Goal: Information Seeking & Learning: Learn about a topic

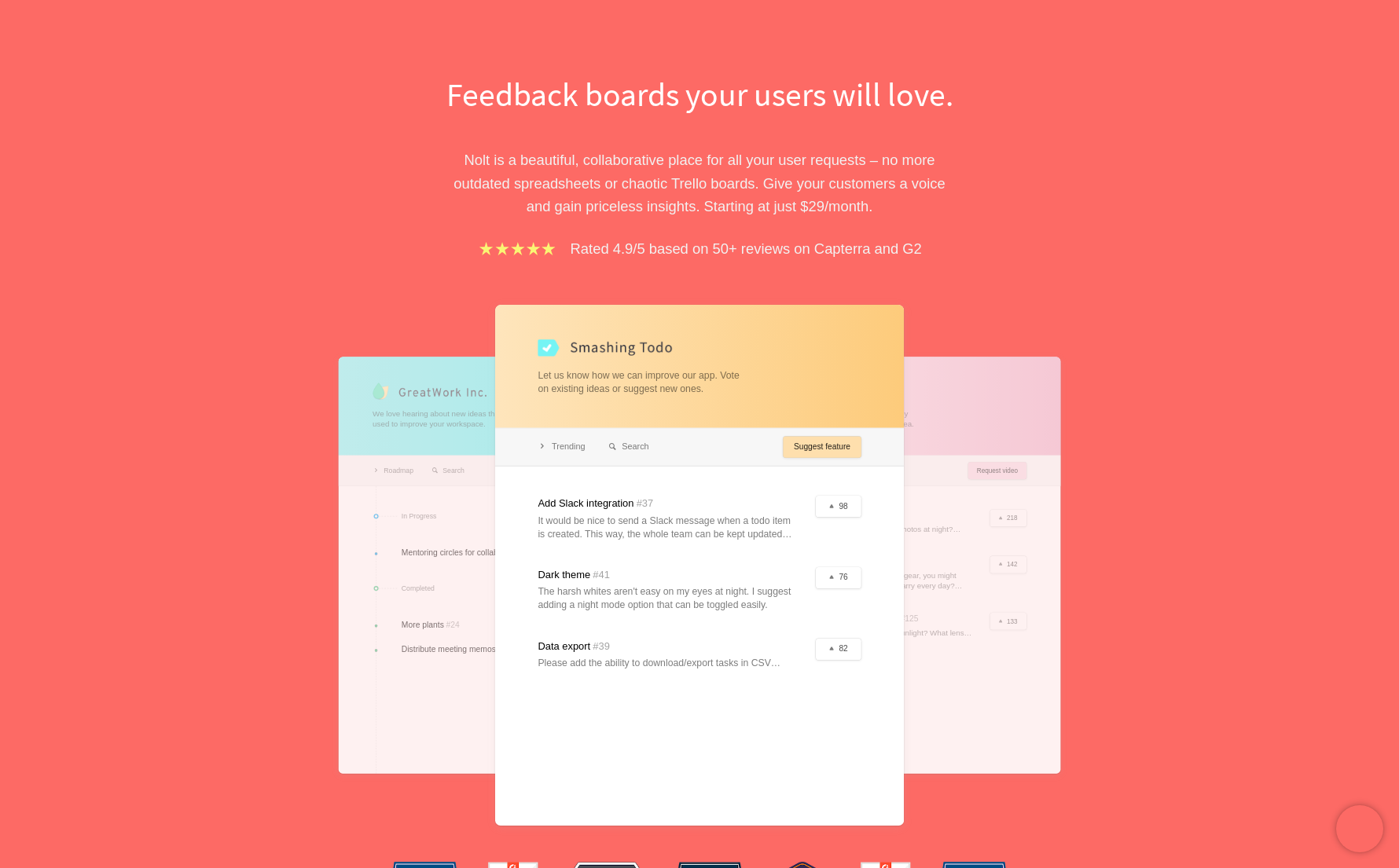
scroll to position [134, 0]
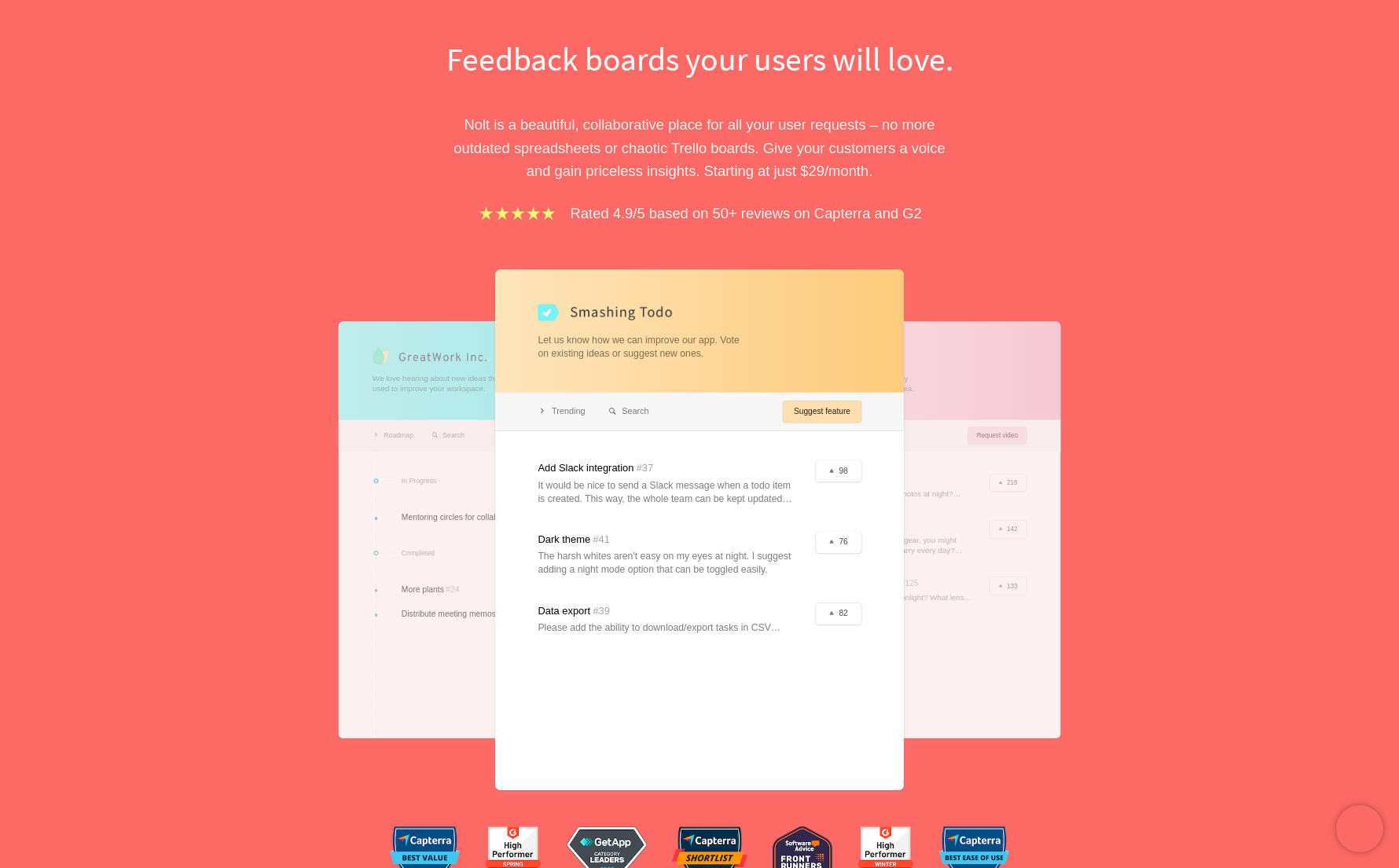
drag, startPoint x: 551, startPoint y: 456, endPoint x: 722, endPoint y: 626, distance: 241.1
click at [721, 626] on div at bounding box center [699, 530] width 409 height 521
click at [722, 626] on div at bounding box center [699, 530] width 409 height 521
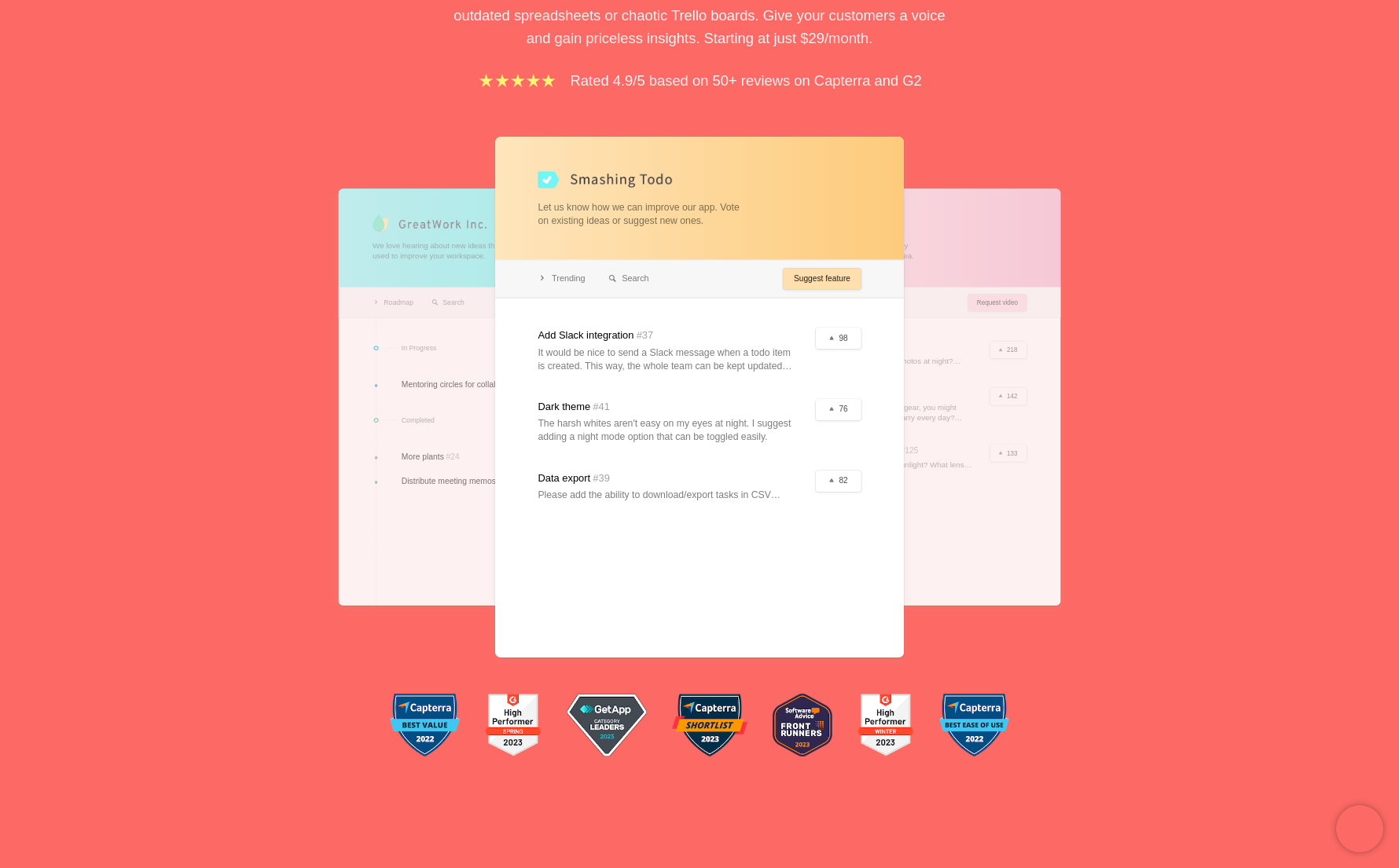
scroll to position [0, 0]
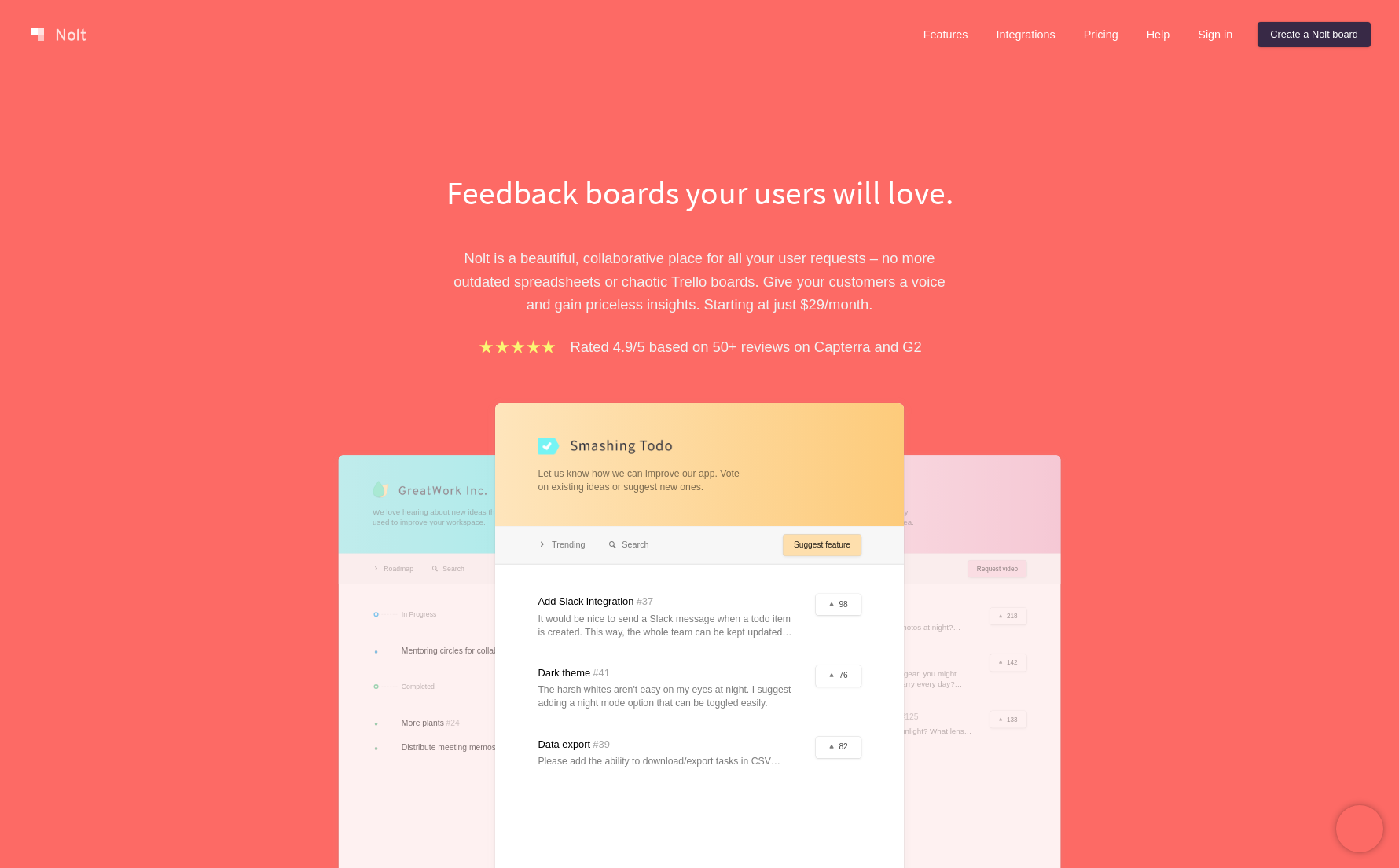
click at [69, 35] on link at bounding box center [58, 34] width 67 height 25
click at [921, 43] on link "Features" at bounding box center [946, 34] width 70 height 25
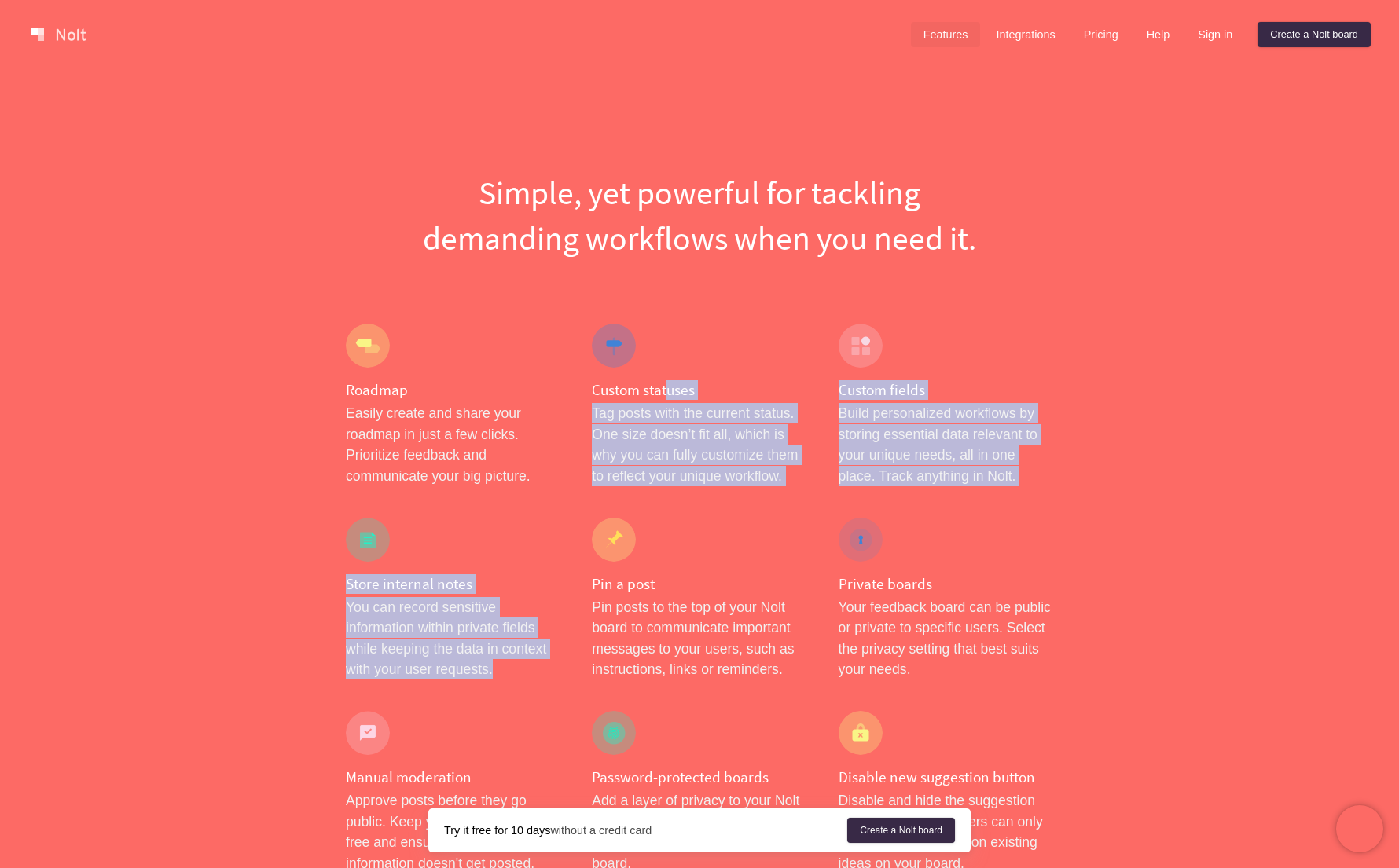
drag, startPoint x: 667, startPoint y: 382, endPoint x: 741, endPoint y: 537, distance: 171.8
click at [741, 537] on div "Pin a post Pin posts to the top of your Nolt board to communicate important mes…" at bounding box center [699, 598] width 246 height 194
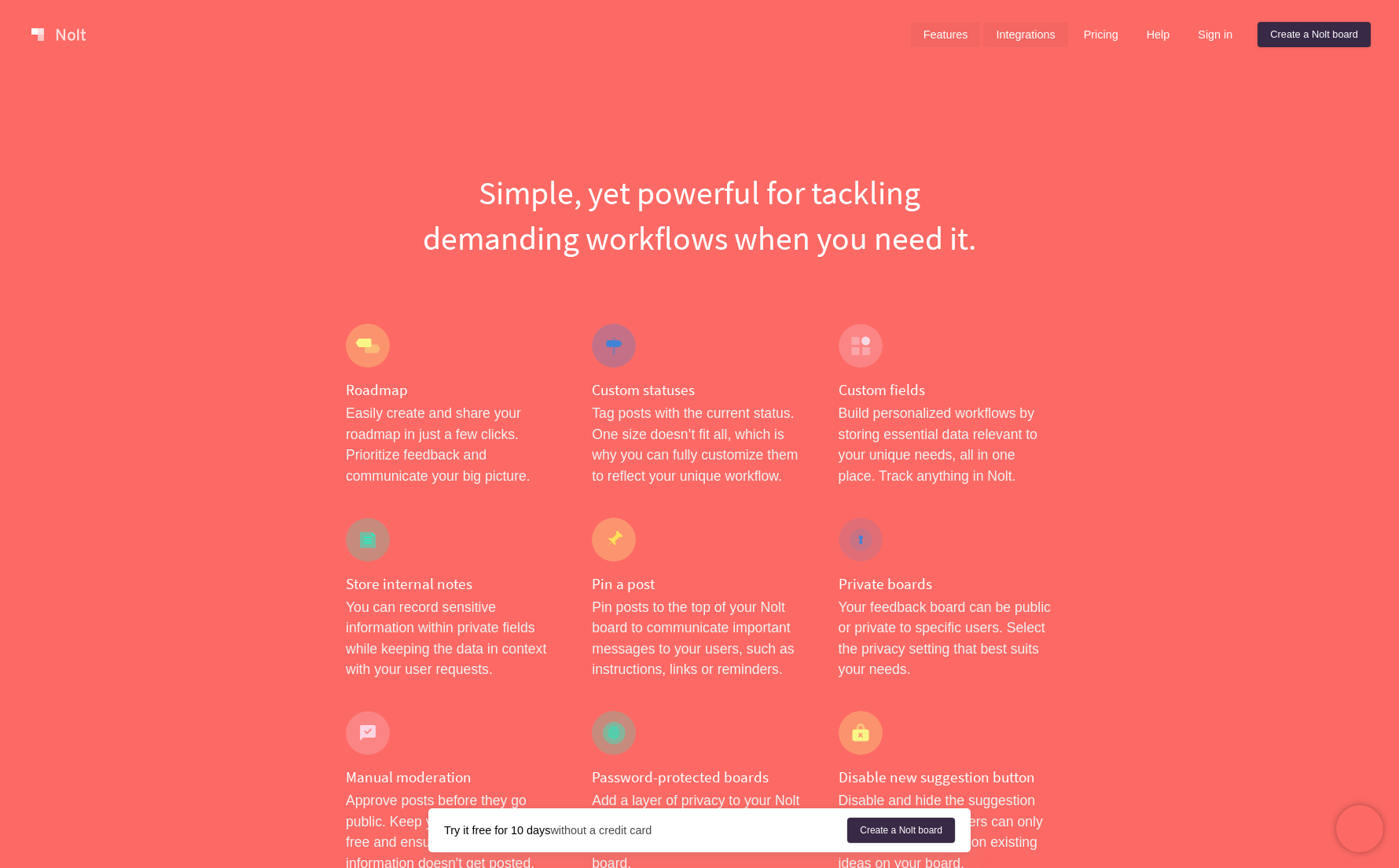
click at [1029, 34] on link "Integrations" at bounding box center [1025, 34] width 85 height 25
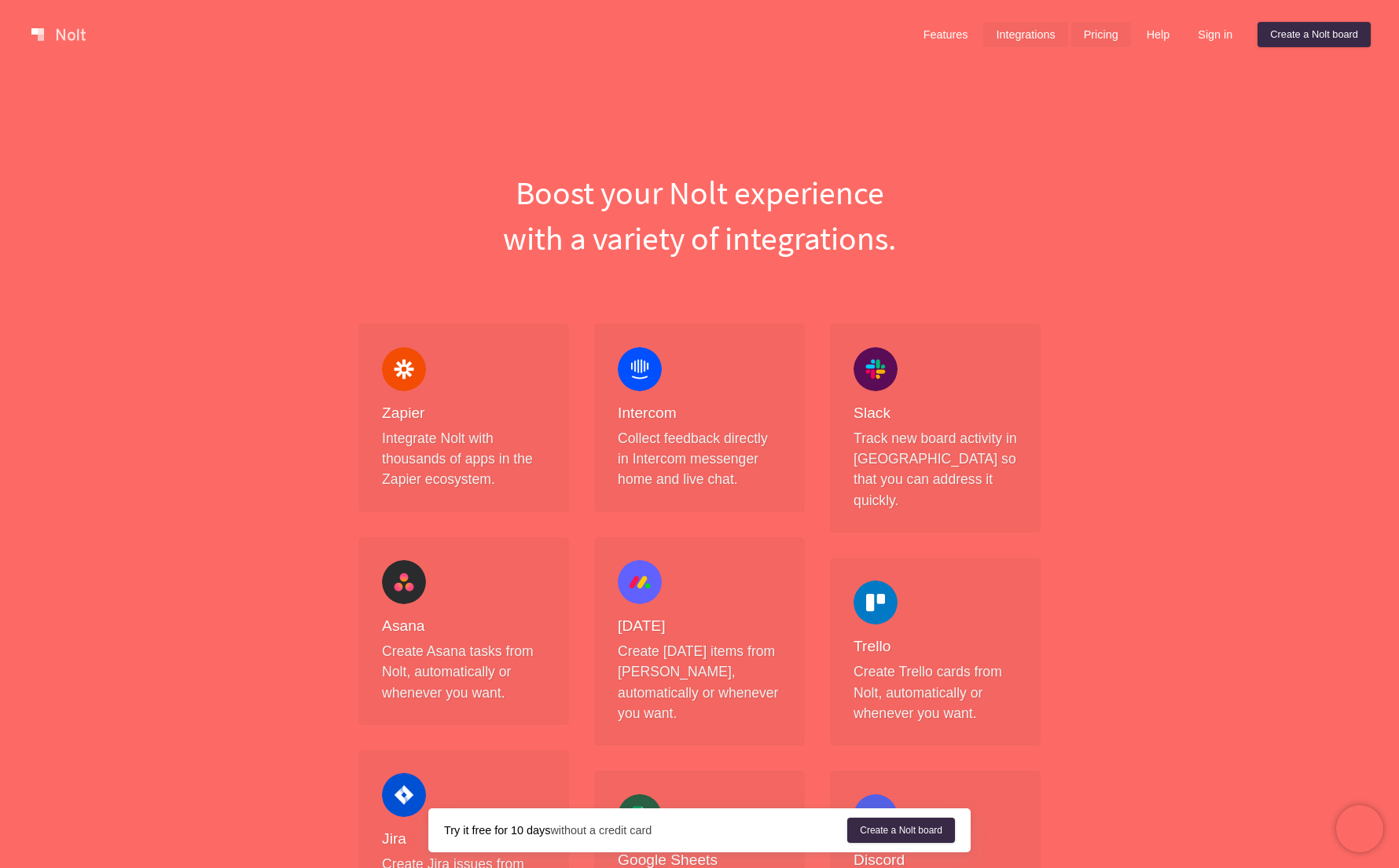
click at [1121, 32] on link "Pricing" at bounding box center [1101, 34] width 60 height 25
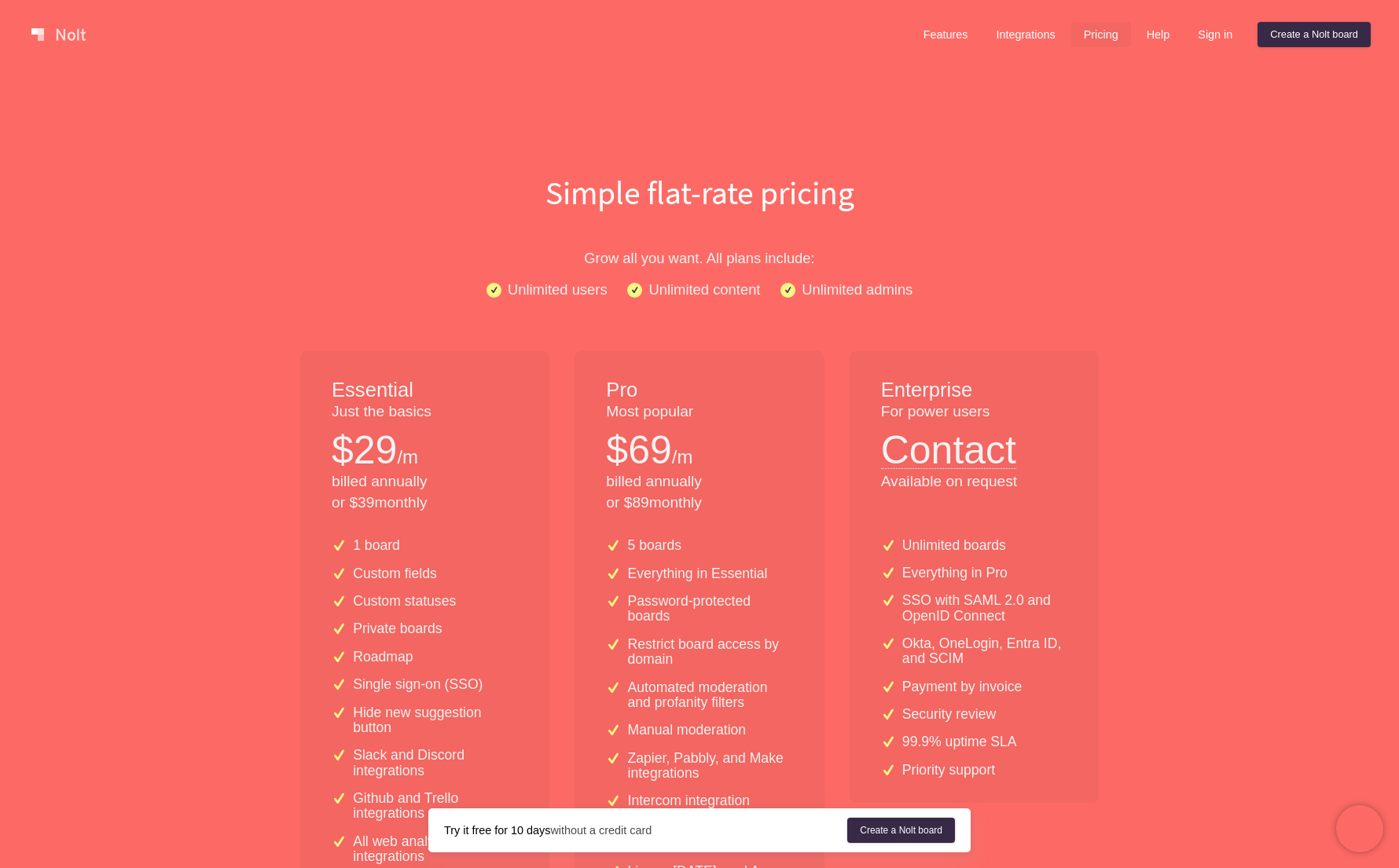
click at [74, 35] on link at bounding box center [58, 34] width 67 height 25
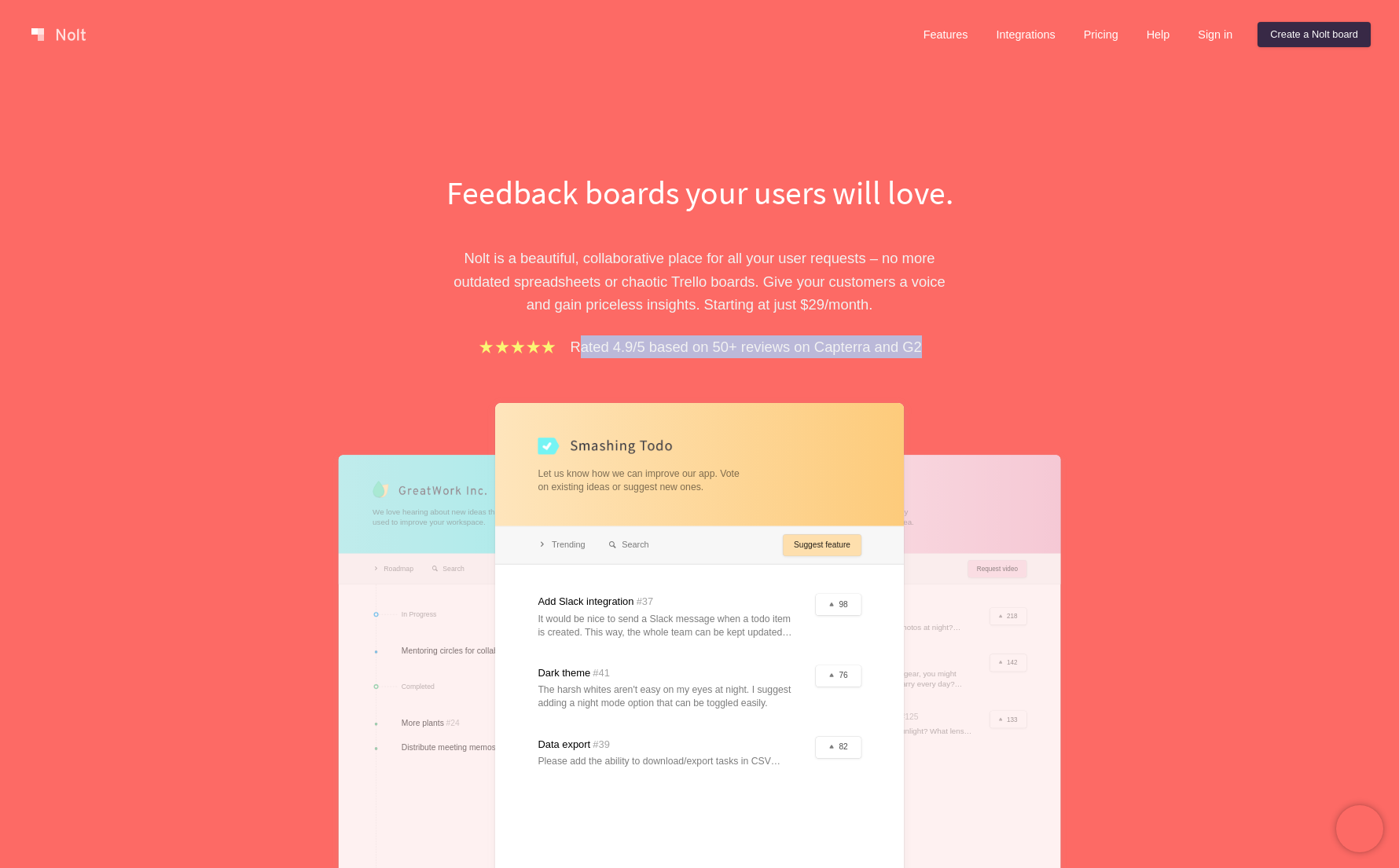
drag, startPoint x: 580, startPoint y: 345, endPoint x: 971, endPoint y: 343, distance: 391.0
click at [971, 343] on div "Feedback boards your users will love. [PERSON_NAME] is a beautiful, collaborati…" at bounding box center [699, 598] width 708 height 858
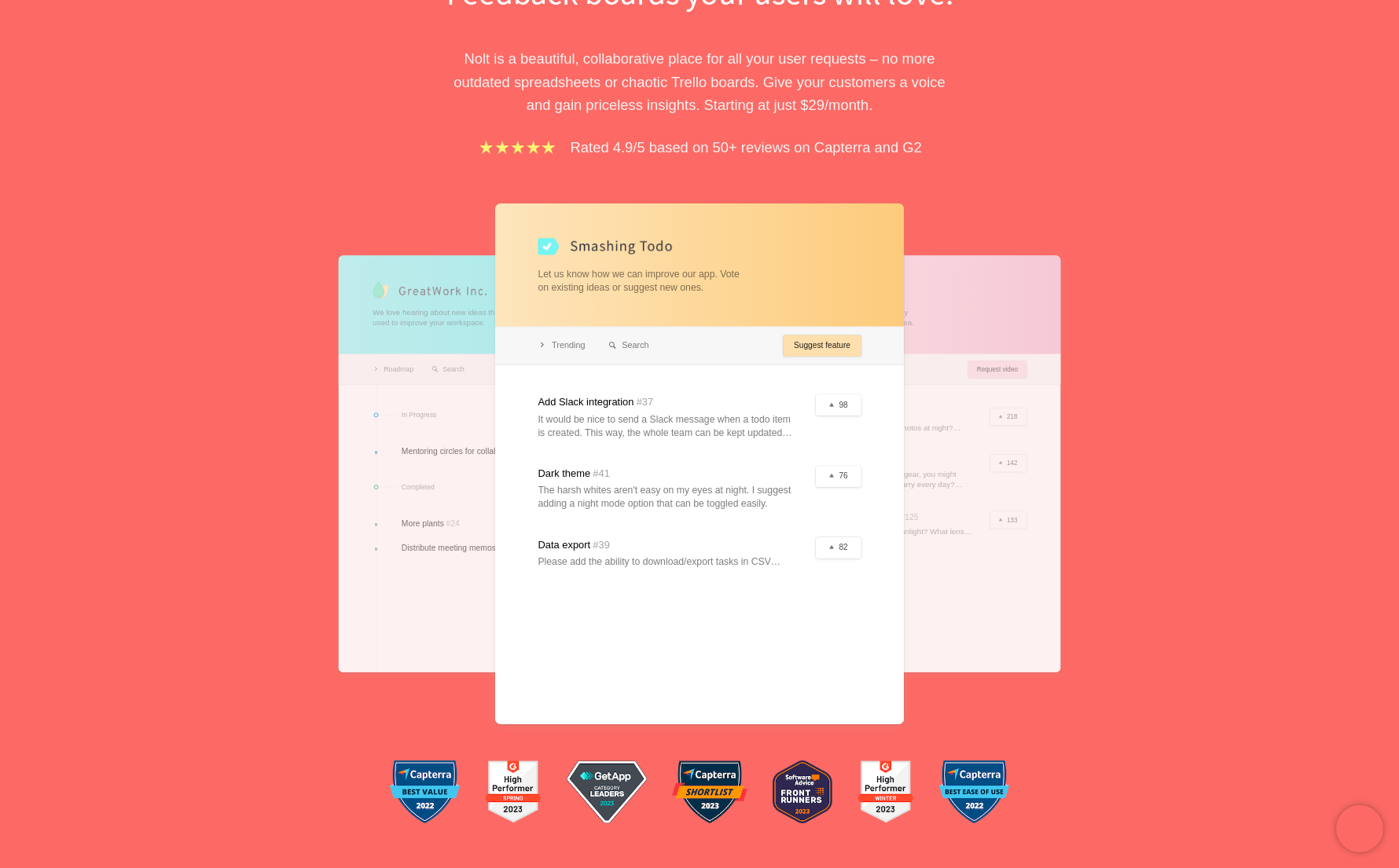
scroll to position [203, 0]
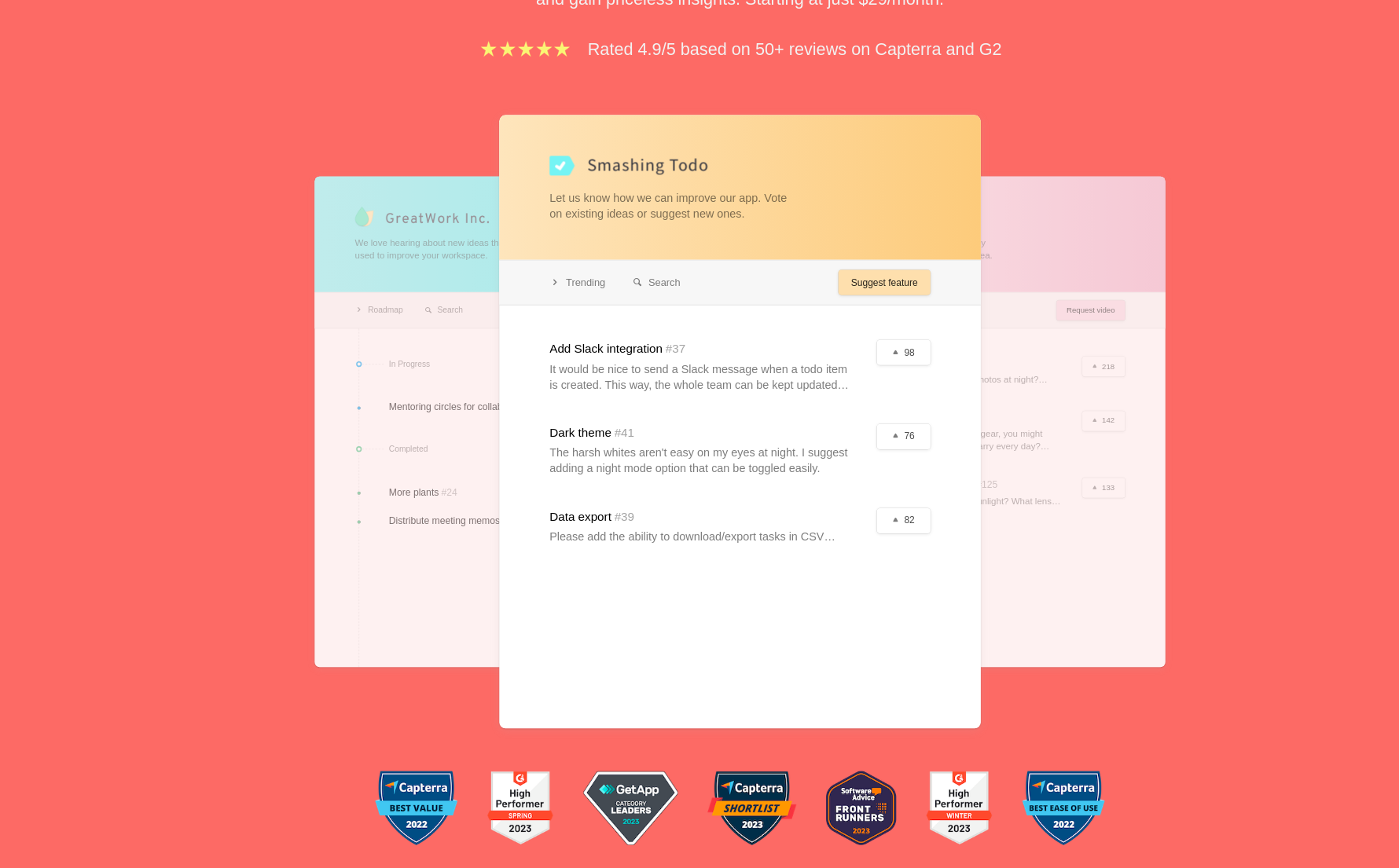
drag, startPoint x: 586, startPoint y: 383, endPoint x: 797, endPoint y: 527, distance: 255.5
click at [797, 527] on div at bounding box center [699, 461] width 409 height 521
click at [842, 356] on div at bounding box center [699, 461] width 409 height 521
click at [834, 335] on div at bounding box center [699, 461] width 409 height 521
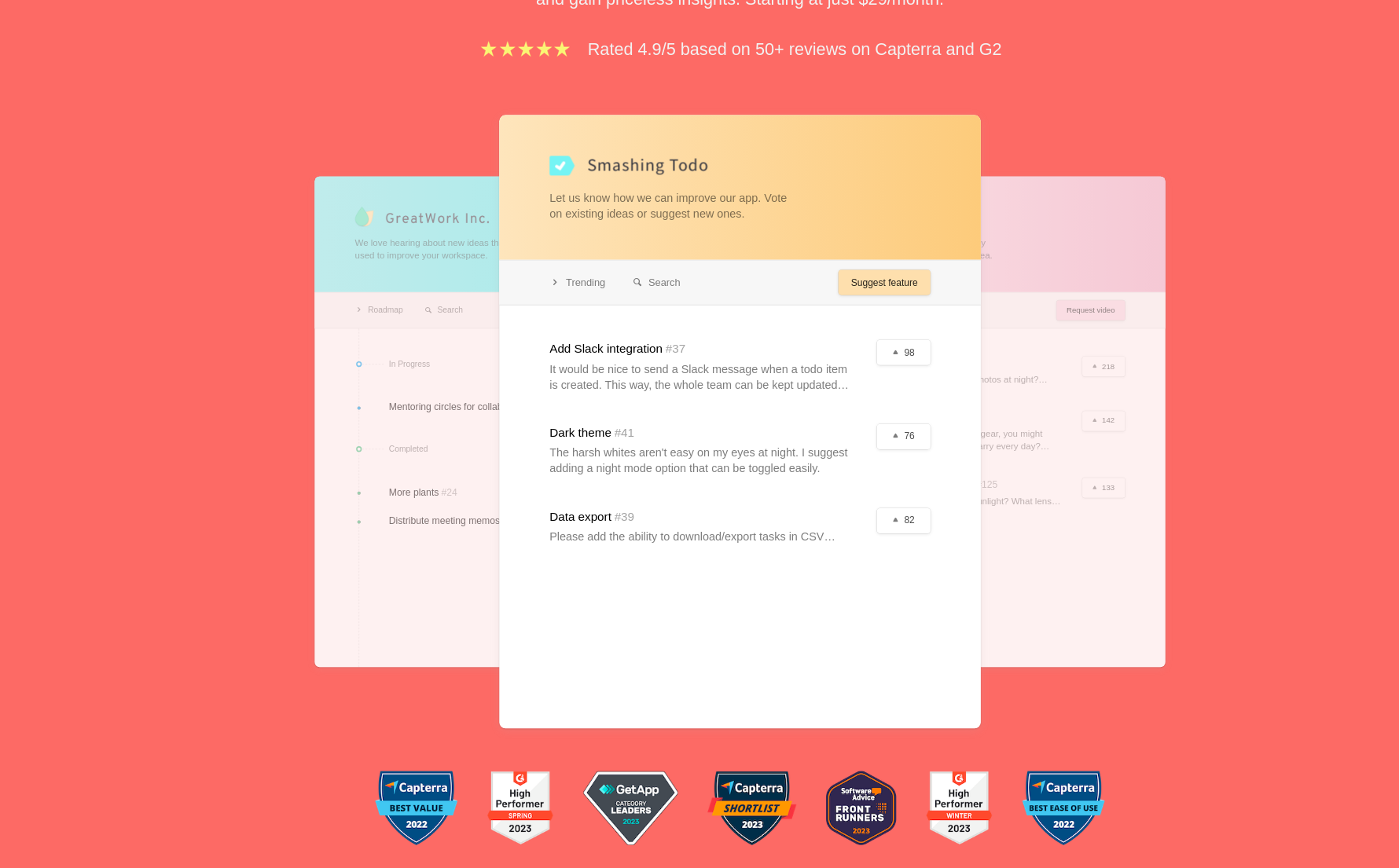
click at [469, 357] on div at bounding box center [502, 461] width 327 height 417
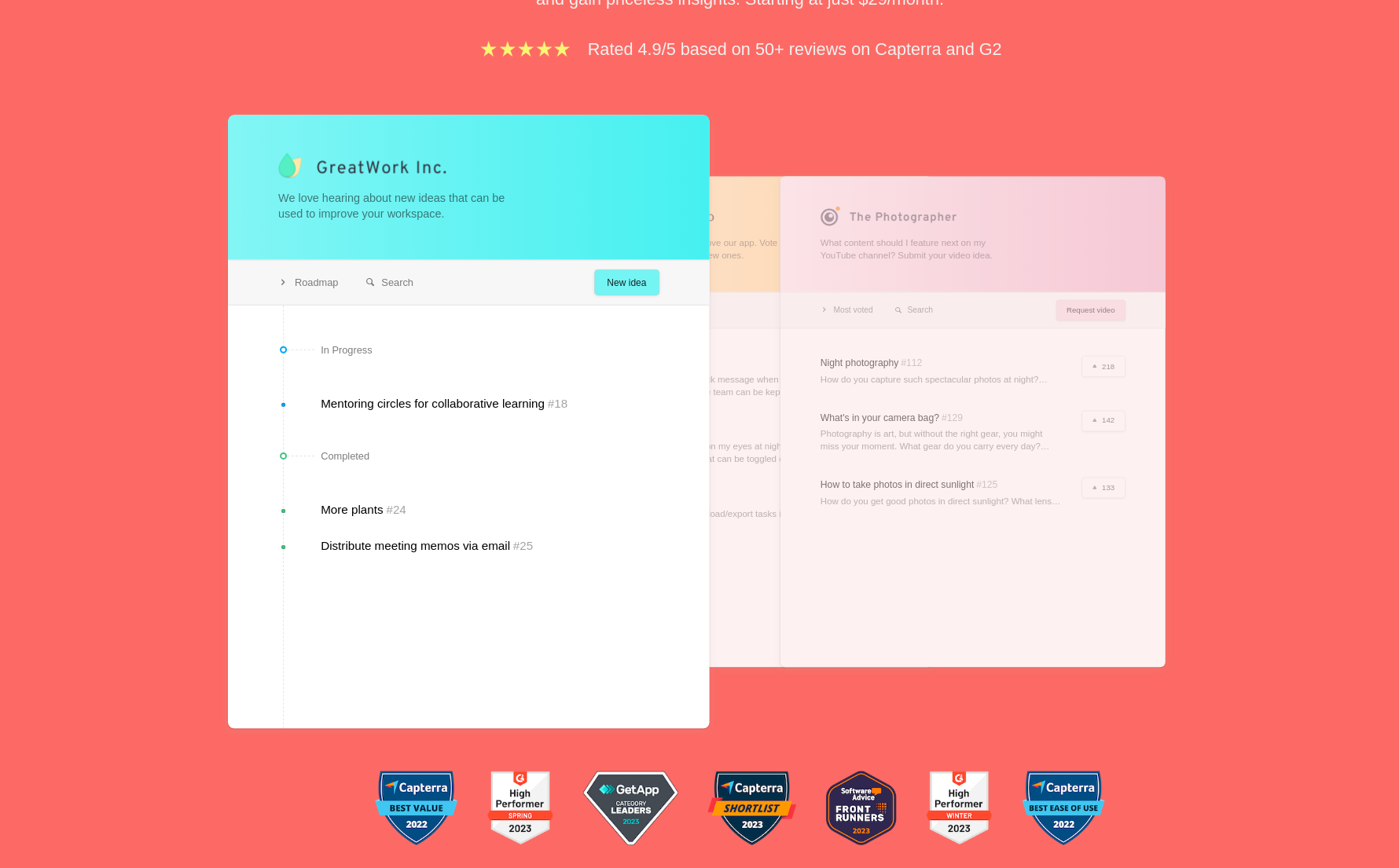
click at [595, 346] on div at bounding box center [469, 461] width 409 height 521
click at [331, 348] on div at bounding box center [469, 461] width 409 height 521
click at [384, 552] on div at bounding box center [469, 461] width 409 height 521
click at [977, 440] on div at bounding box center [896, 461] width 327 height 417
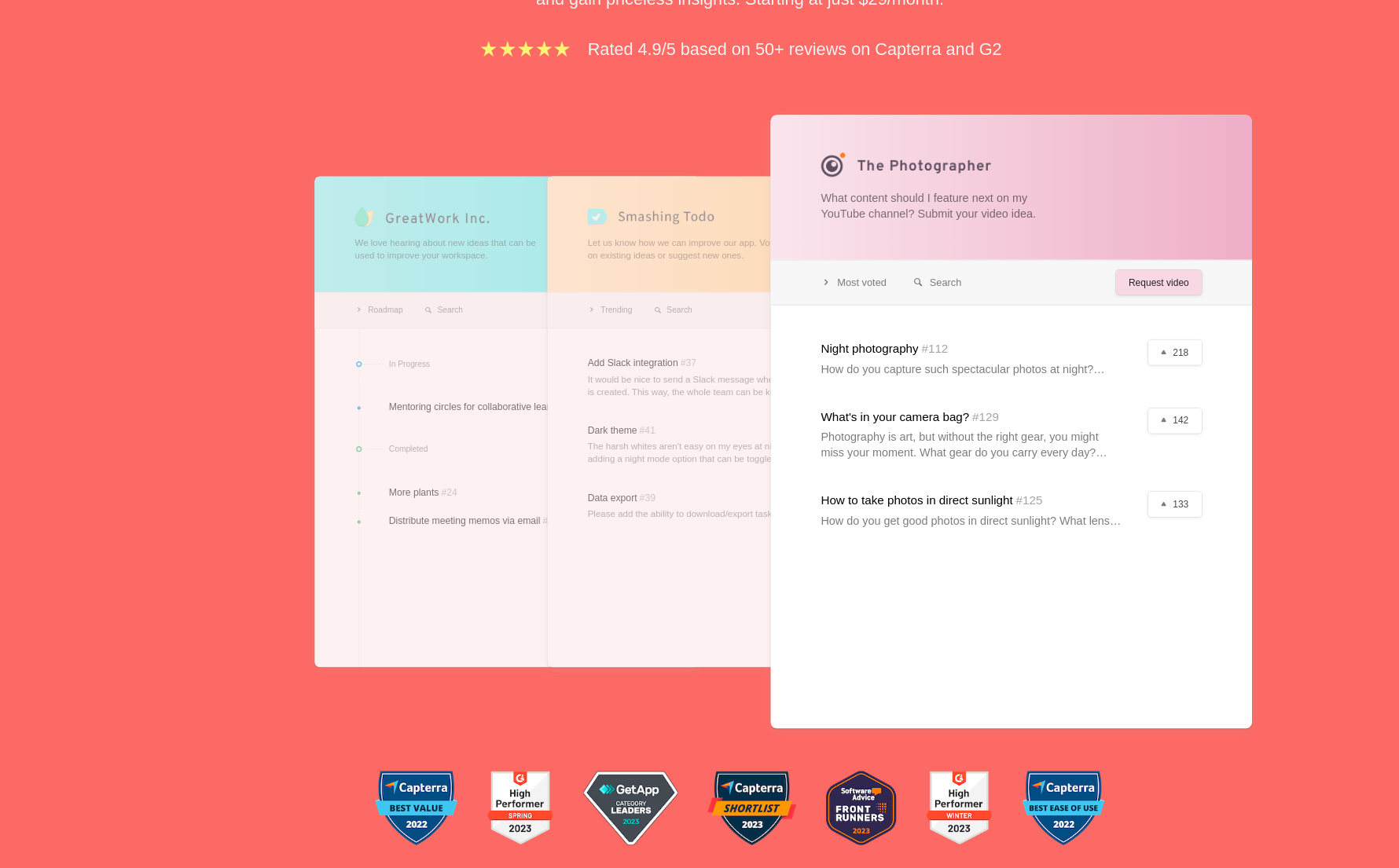
click at [682, 403] on div at bounding box center [699, 461] width 327 height 417
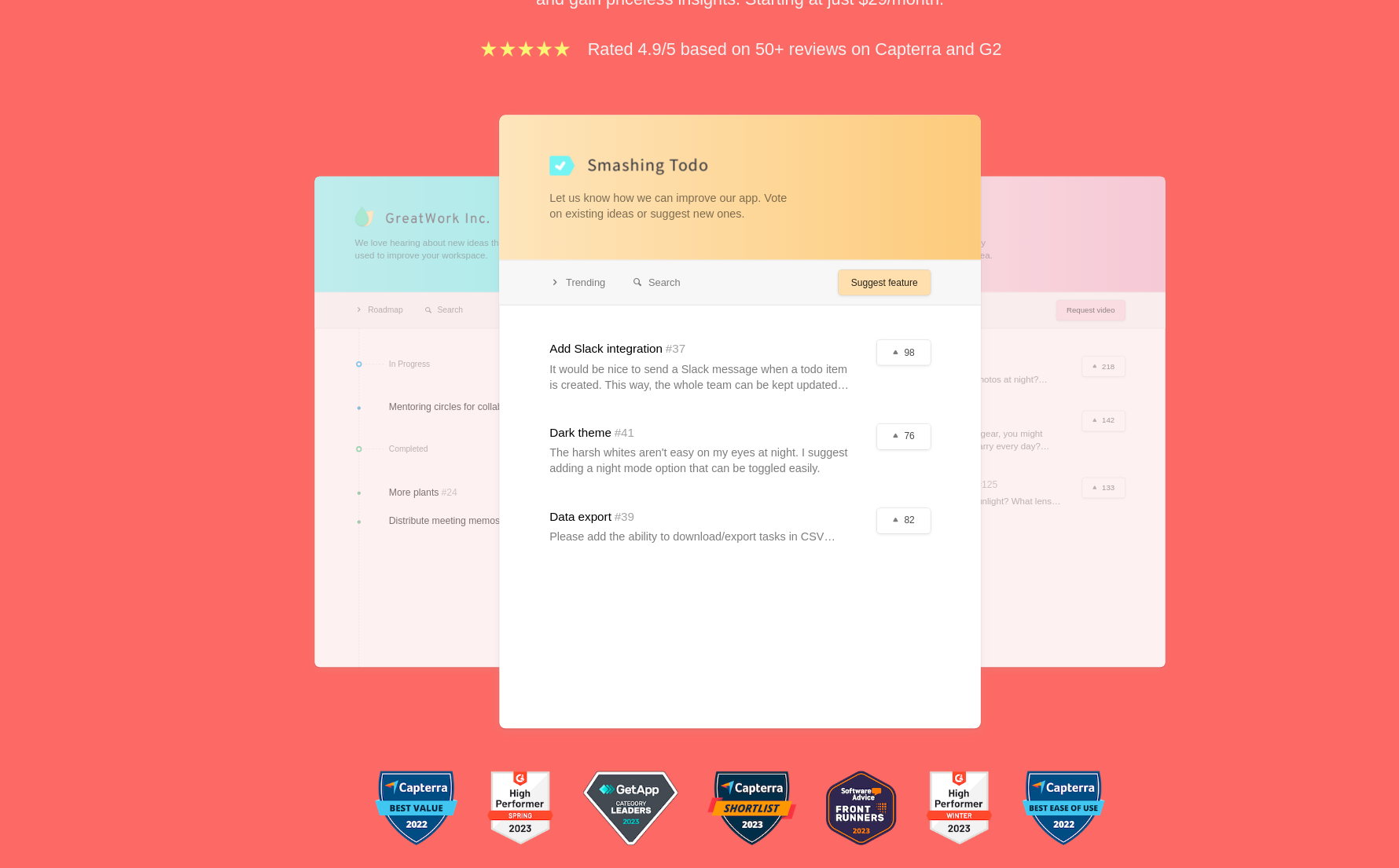
click at [438, 403] on div at bounding box center [502, 461] width 327 height 417
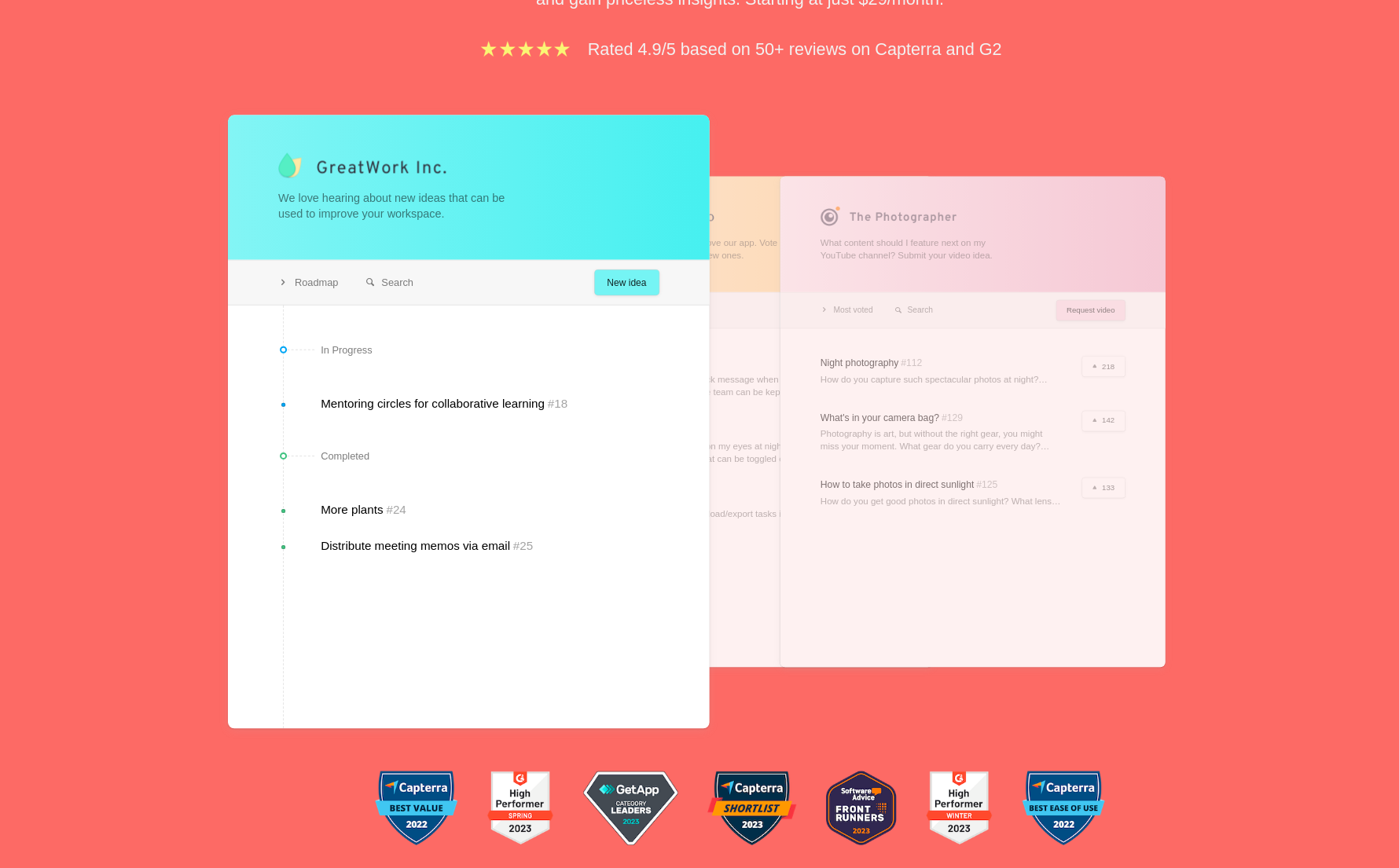
click at [801, 352] on div at bounding box center [896, 461] width 327 height 417
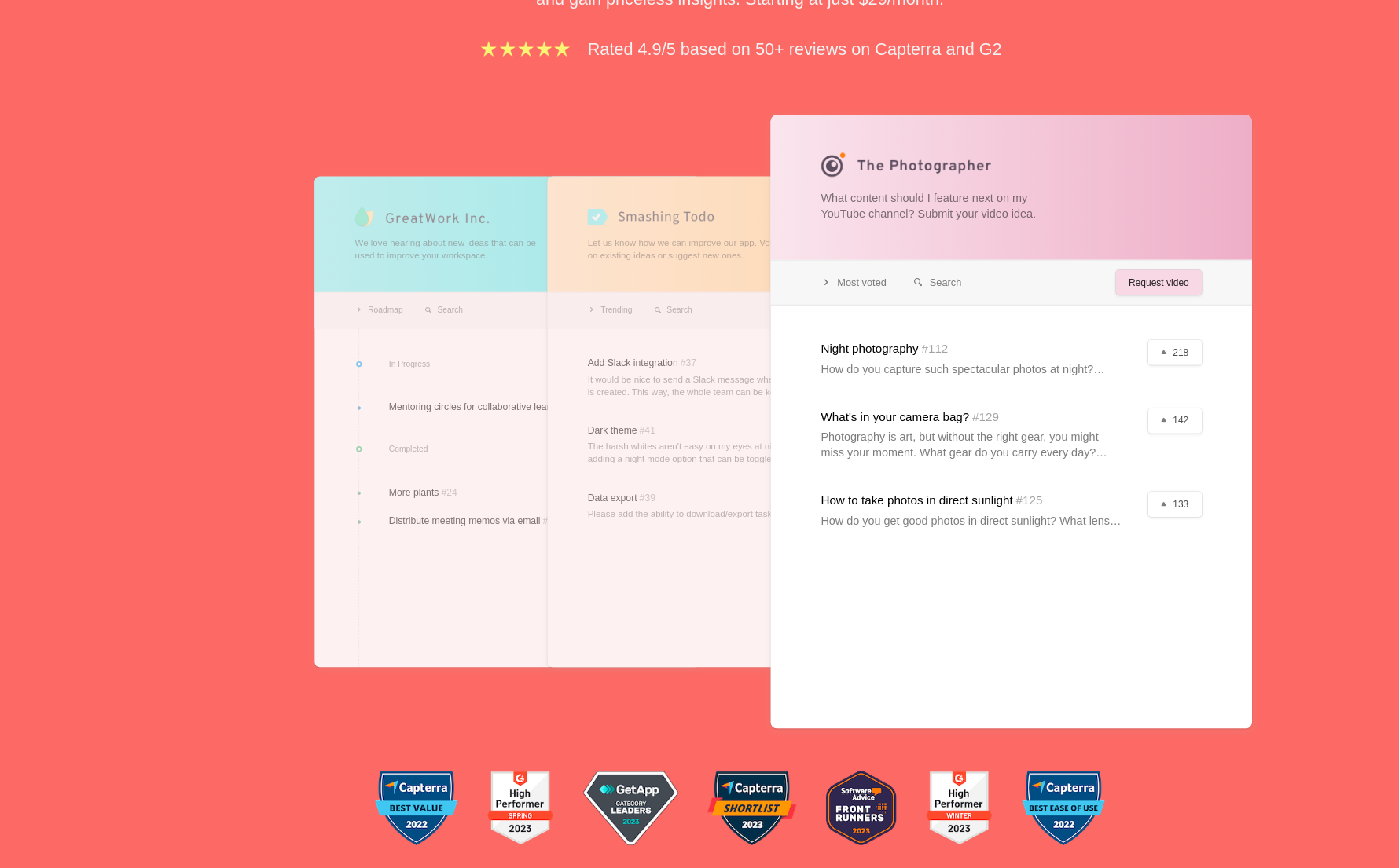
click at [632, 344] on div at bounding box center [699, 461] width 327 height 417
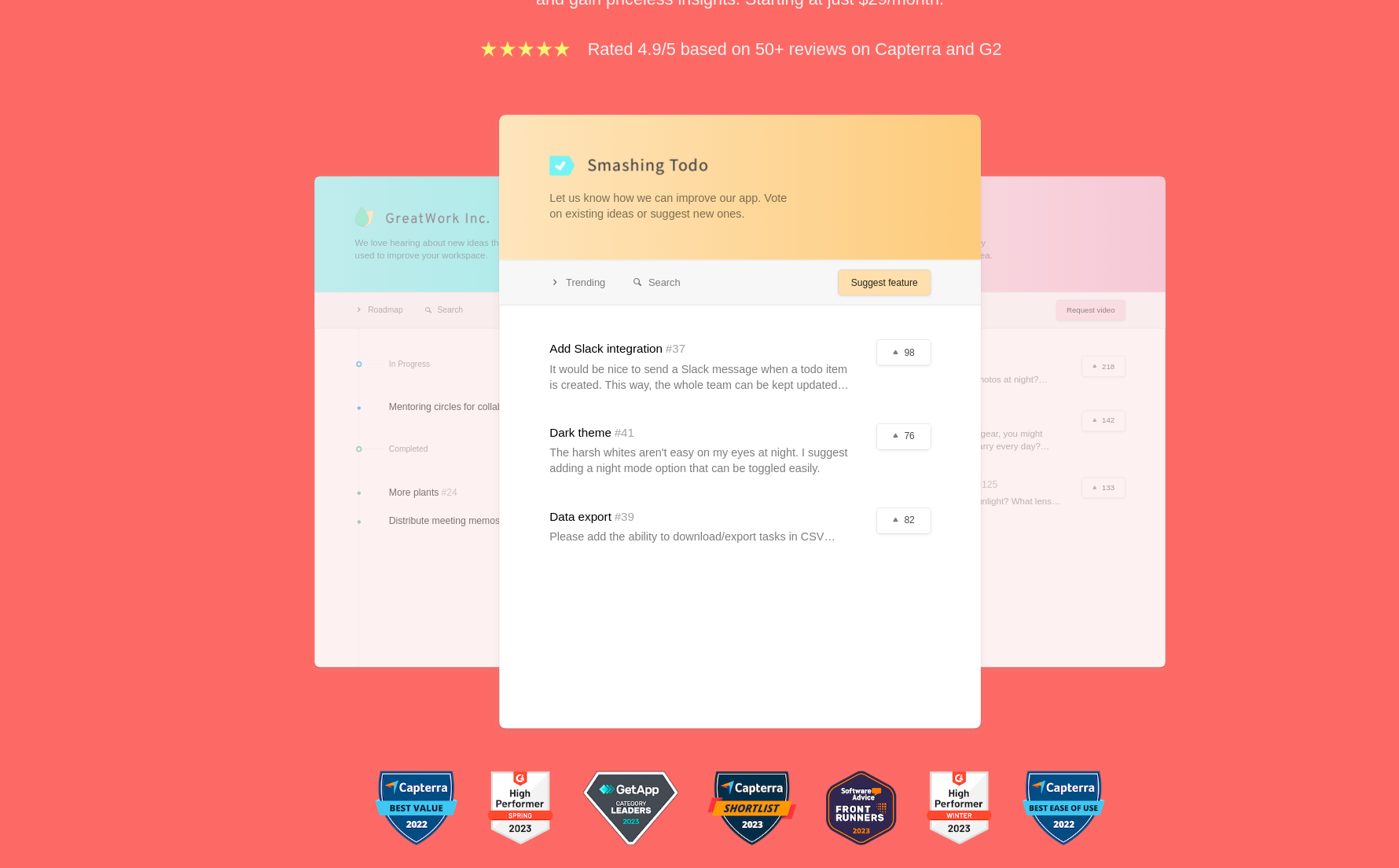
click at [436, 340] on div at bounding box center [502, 461] width 327 height 417
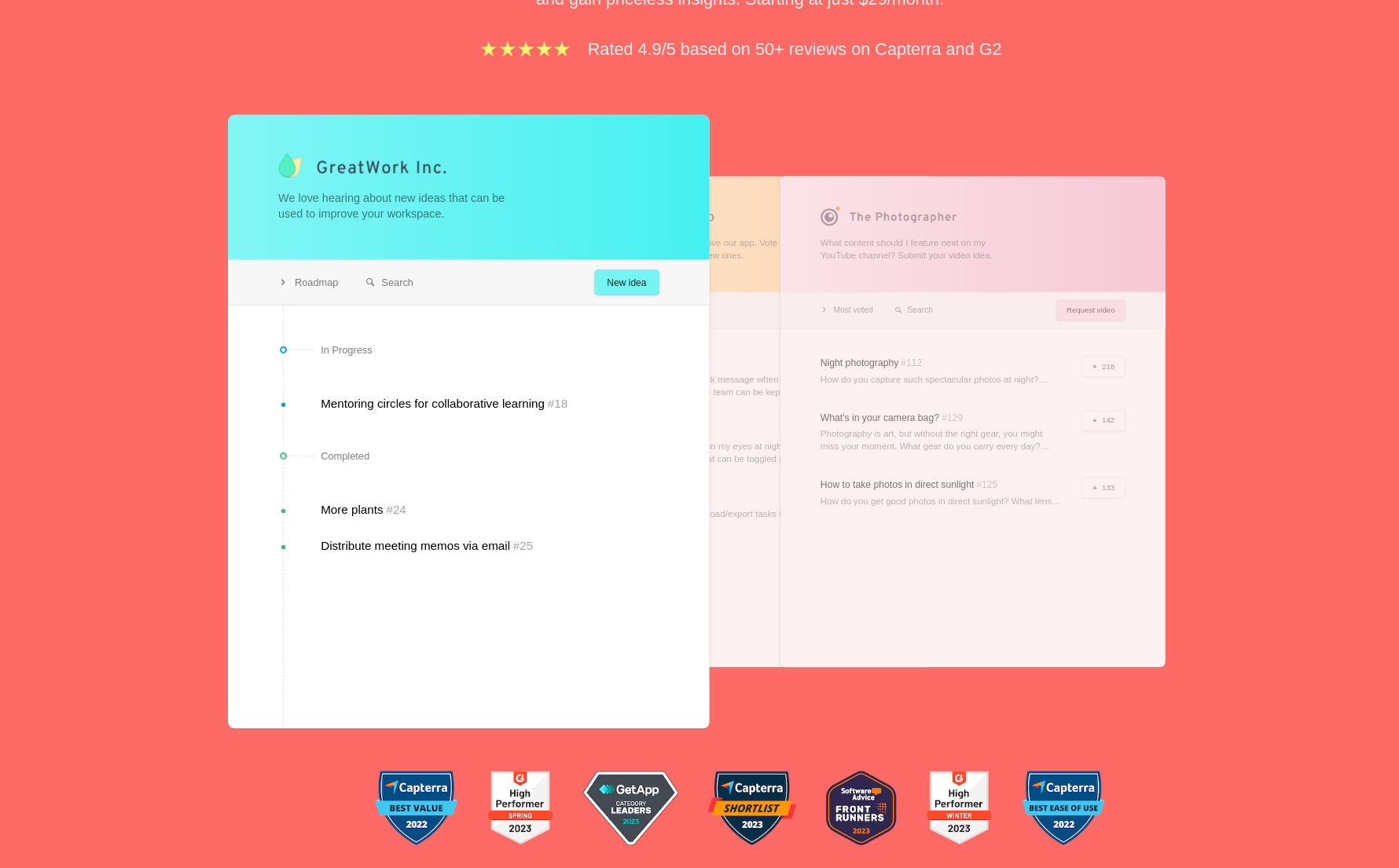
click at [720, 261] on div at bounding box center [699, 461] width 327 height 417
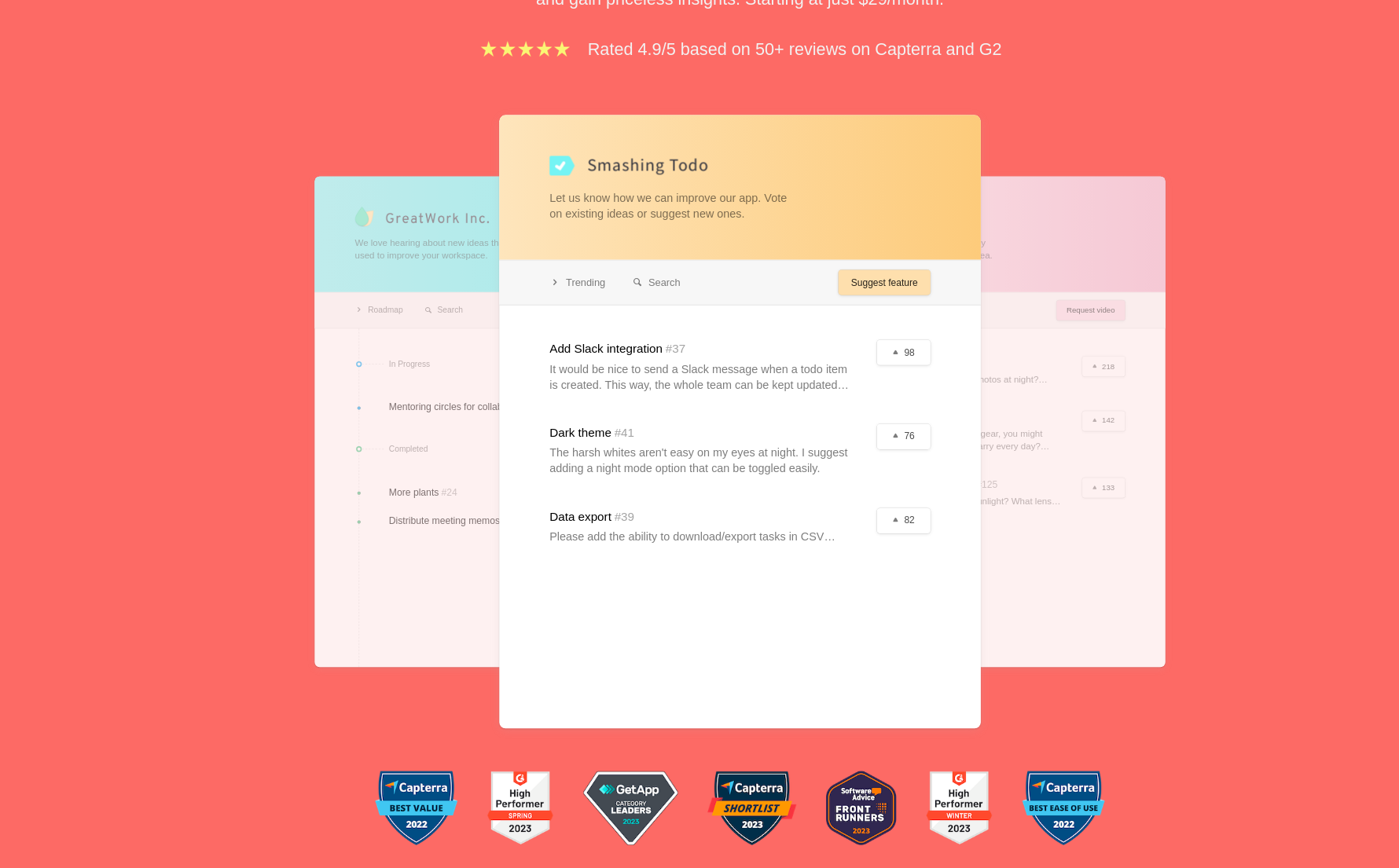
click at [907, 276] on div at bounding box center [896, 461] width 327 height 417
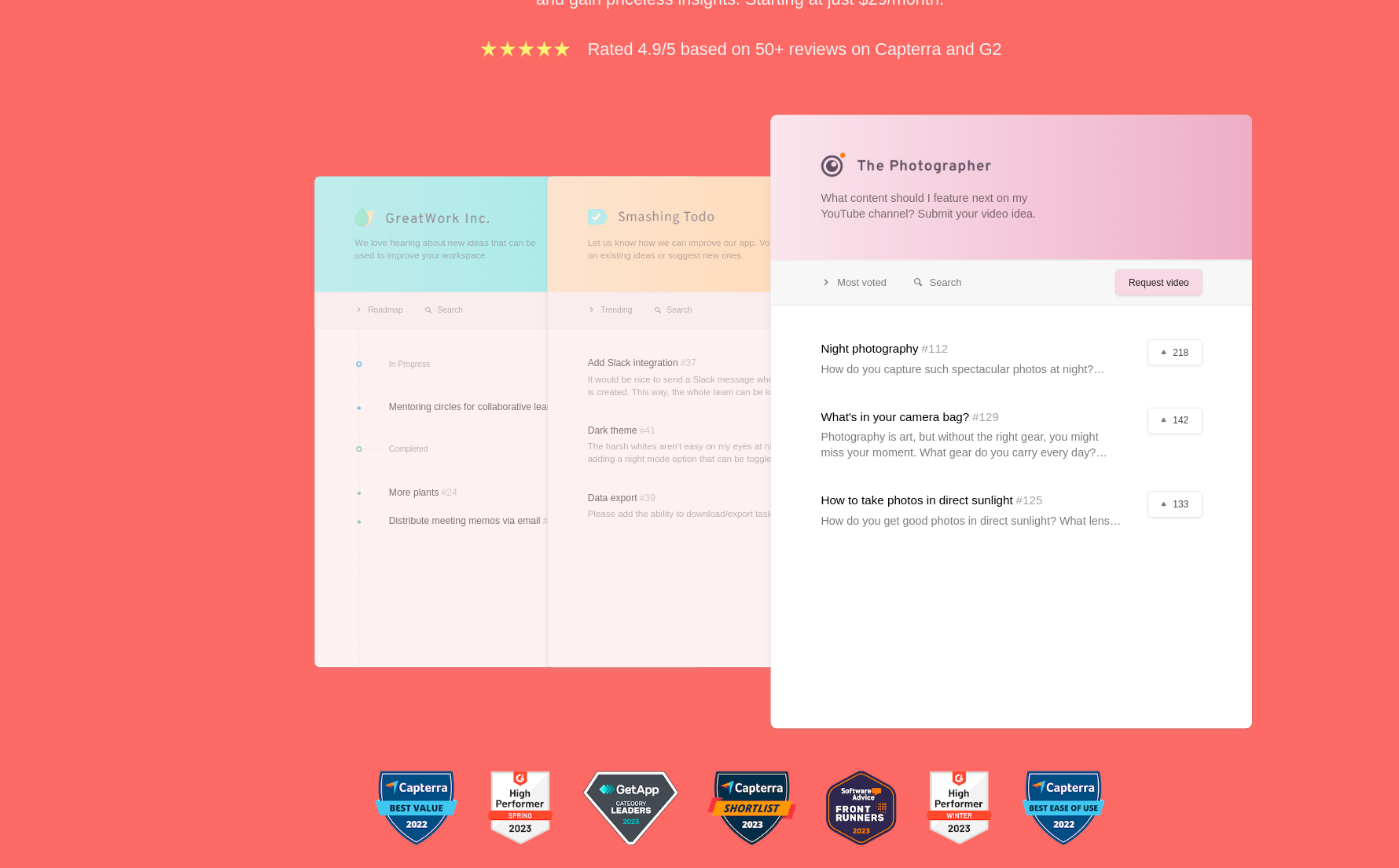
click at [689, 279] on div at bounding box center [699, 461] width 327 height 417
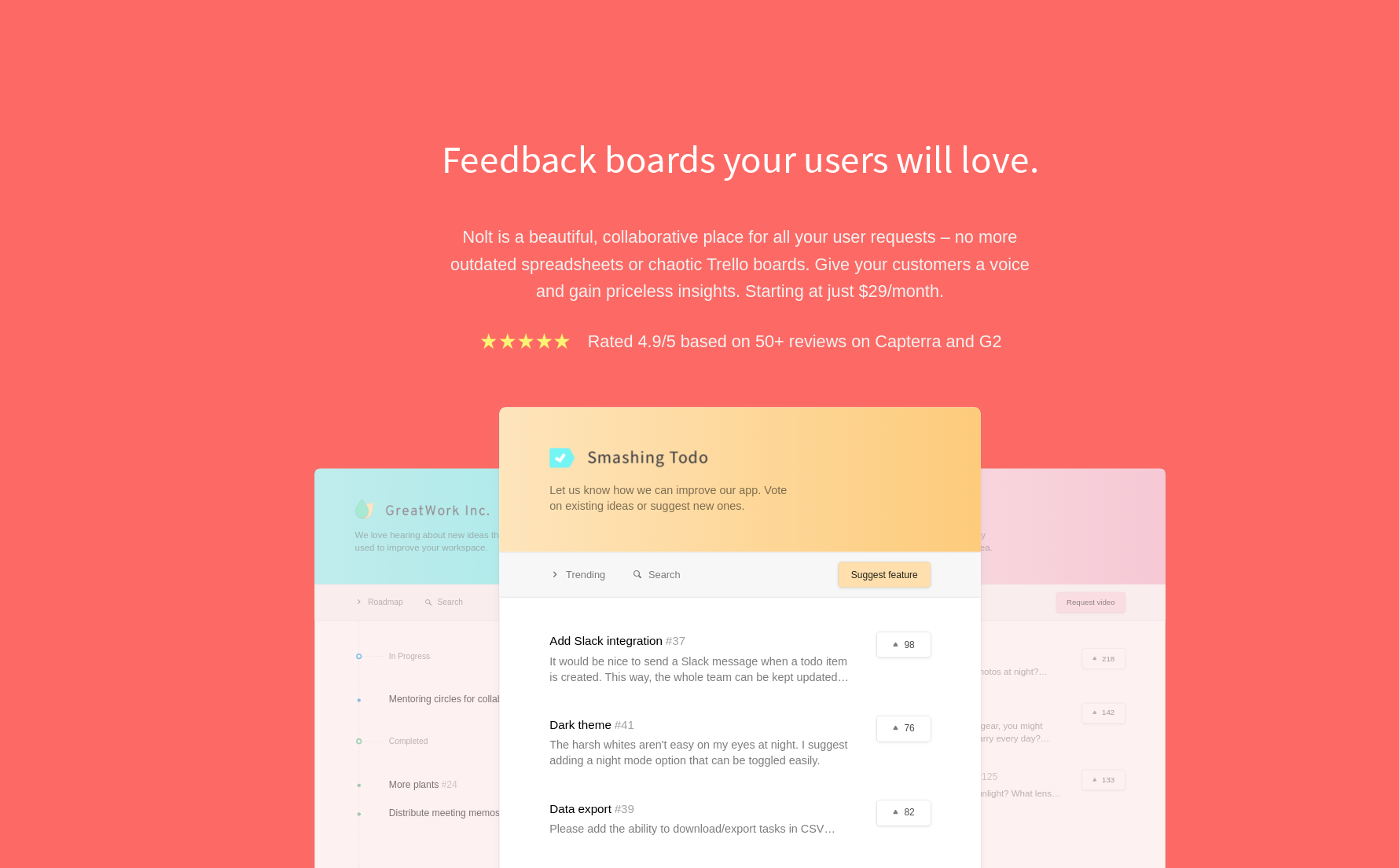
scroll to position [0, 0]
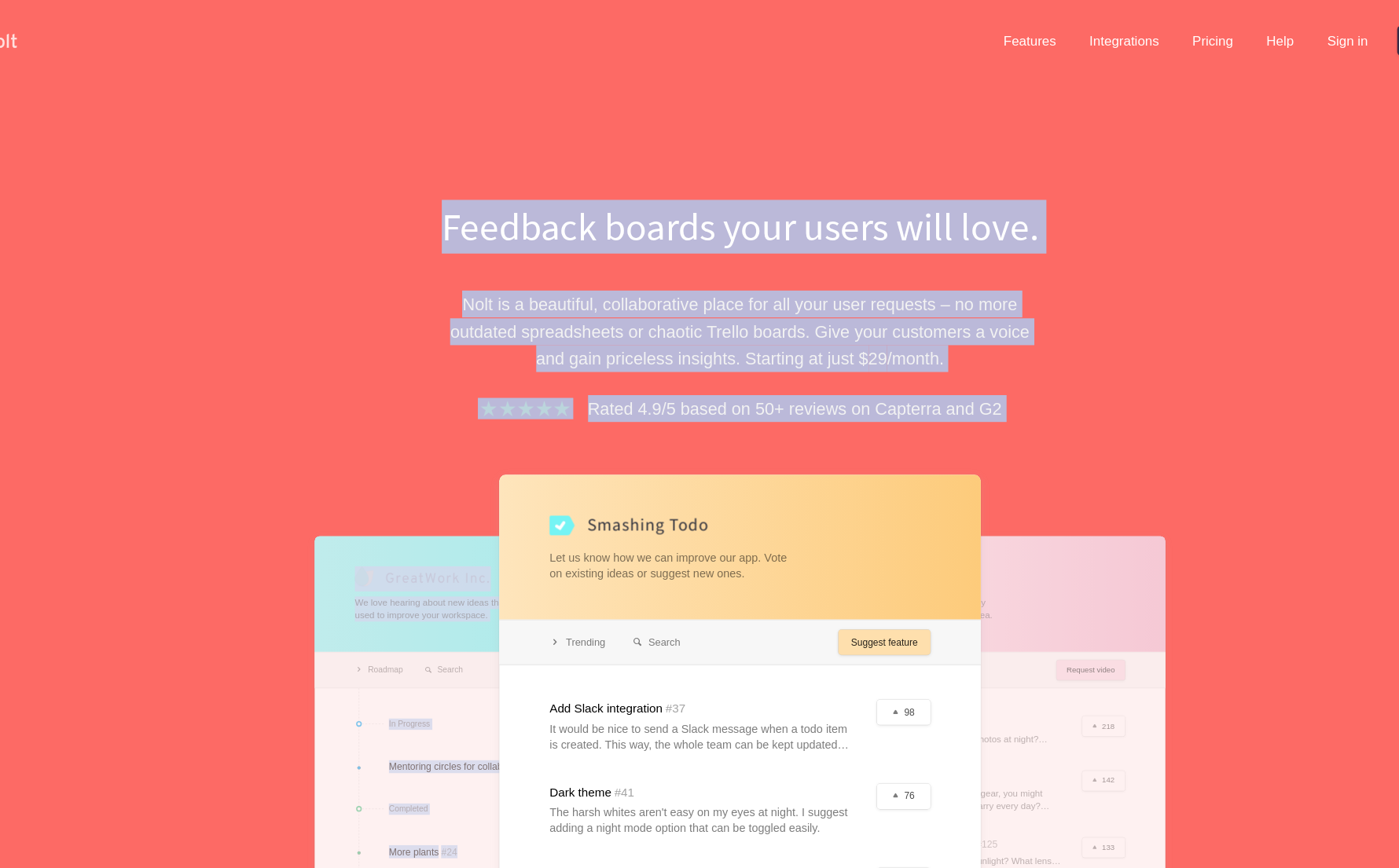
drag, startPoint x: 446, startPoint y: 184, endPoint x: 952, endPoint y: 362, distance: 536.4
click at [952, 362] on div "Feedback boards your users will love. [PERSON_NAME] is a beautiful, collaborati…" at bounding box center [699, 598] width 542 height 858
click at [844, 286] on p "Nolt is a beautiful, collaborative place for all your user requests – no more o…" at bounding box center [699, 281] width 542 height 69
